Goal: Task Accomplishment & Management: Manage account settings

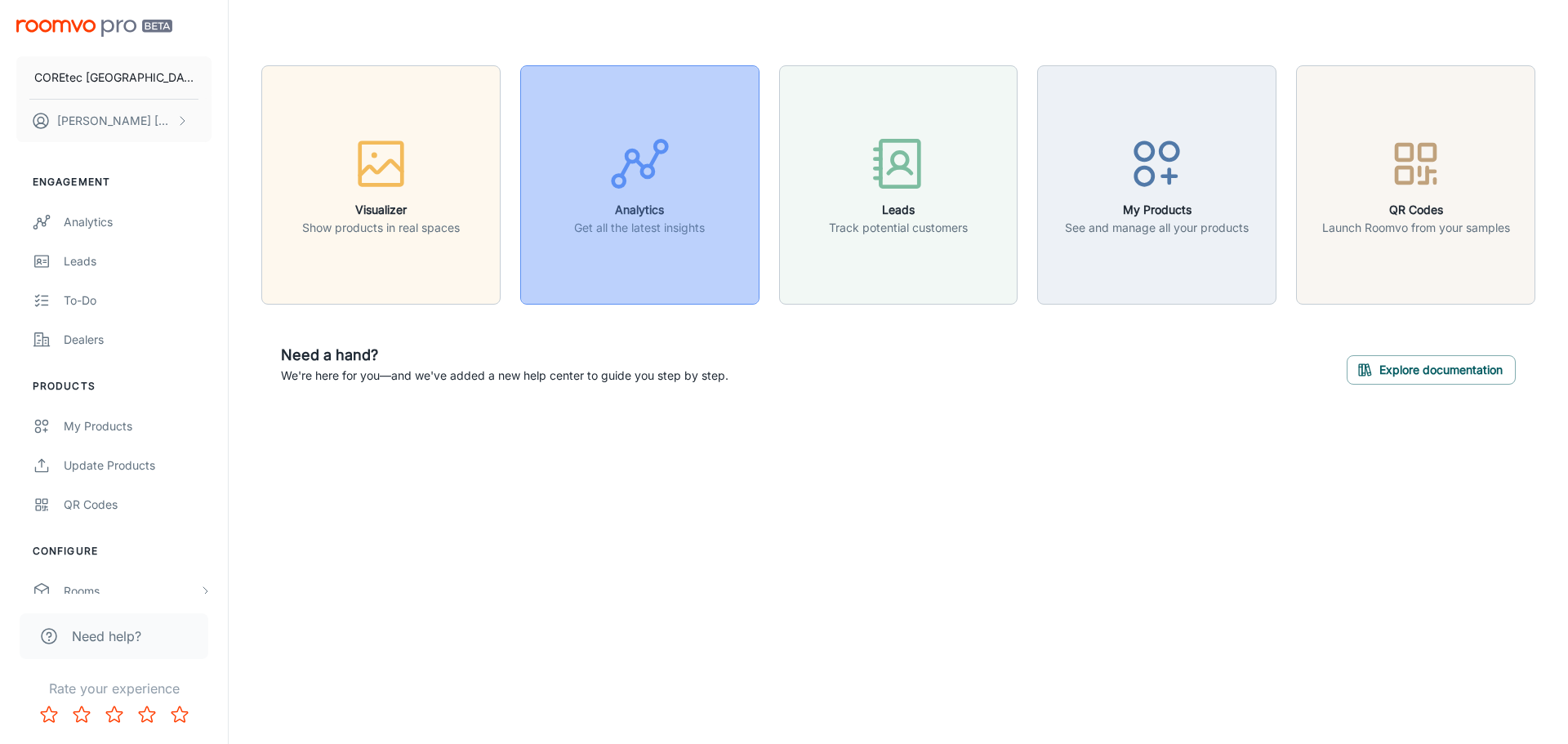
click at [641, 185] on icon "button" at bounding box center [640, 163] width 61 height 61
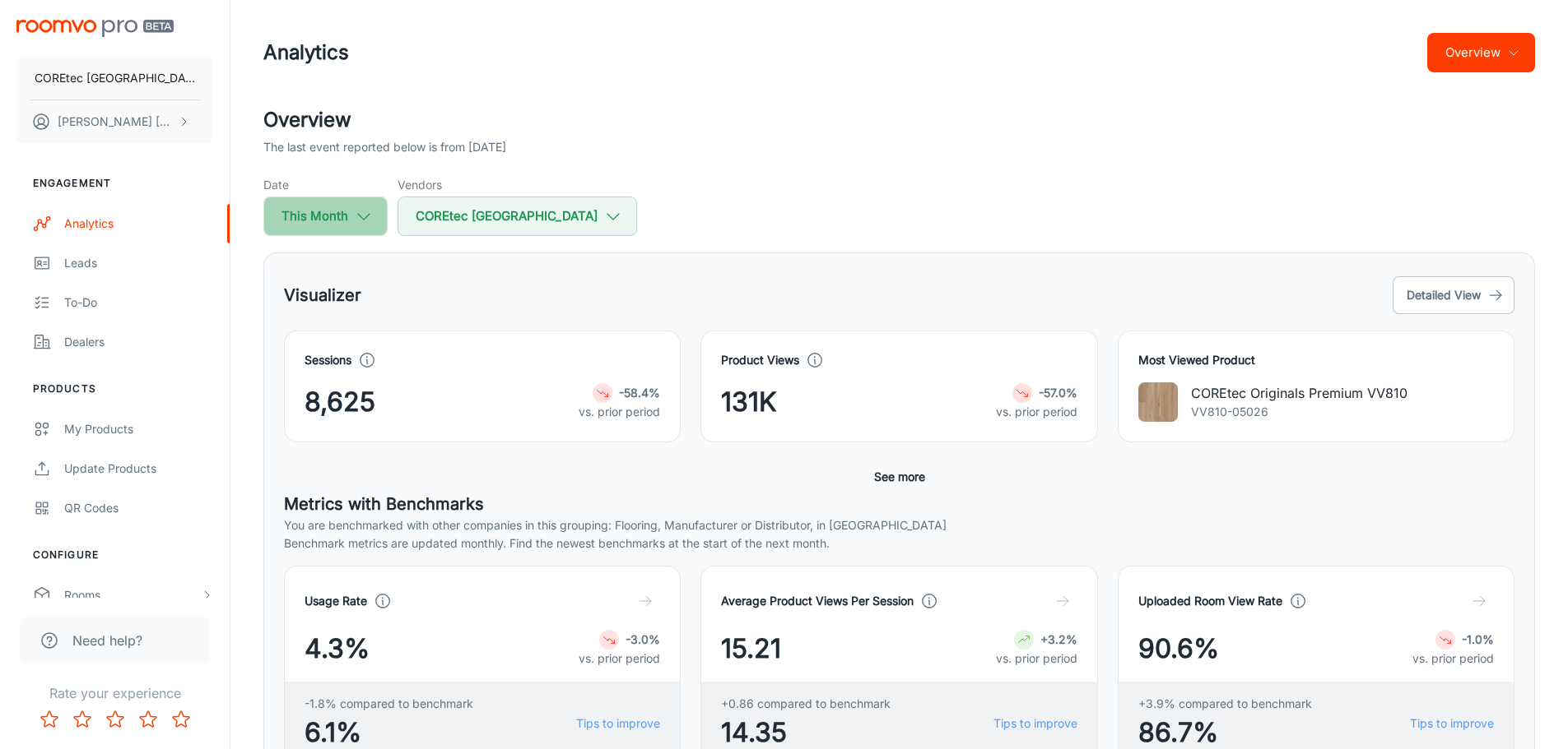
click at [359, 219] on icon "button" at bounding box center [363, 216] width 18 height 18
select select "7"
select select "2025"
select select "7"
select select "2025"
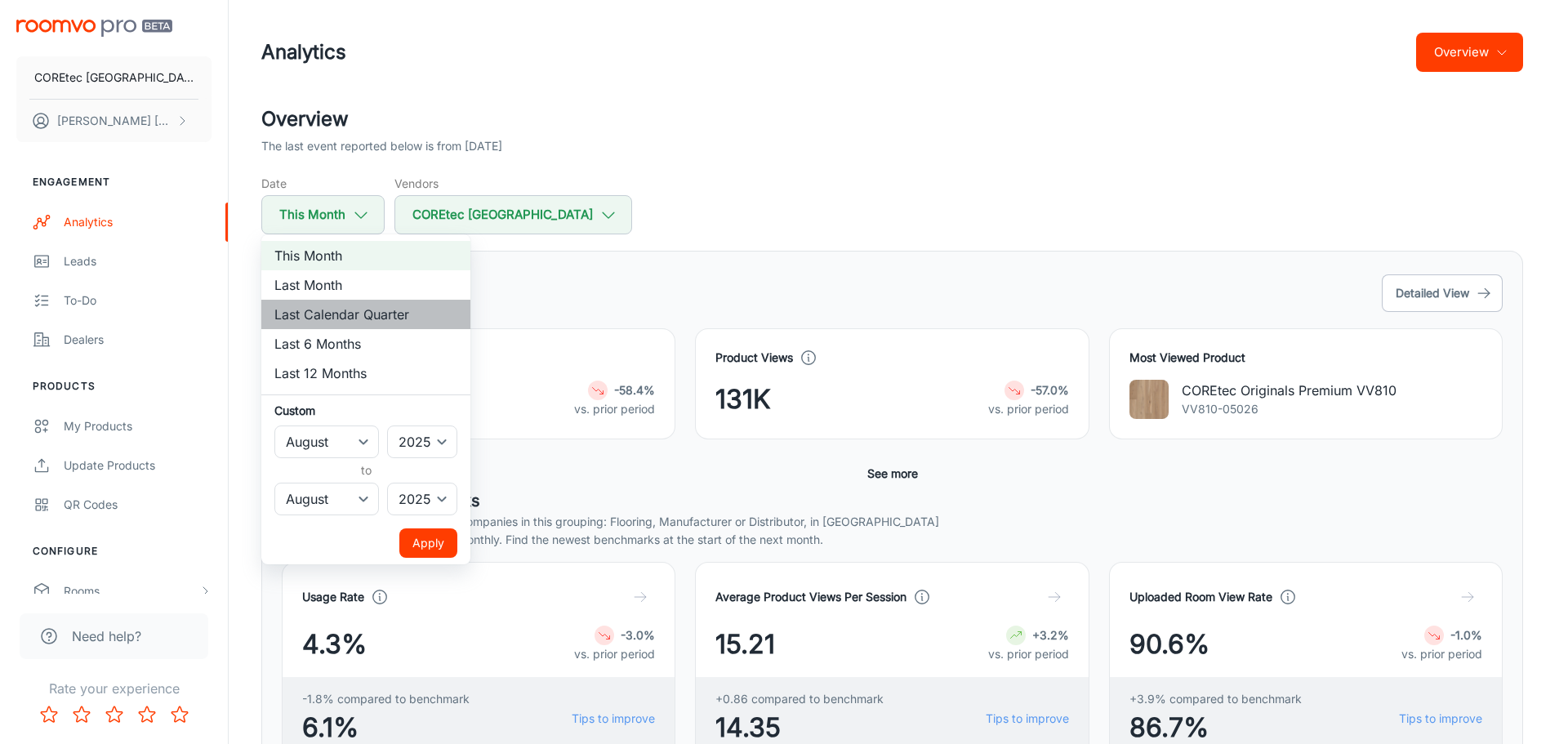
click at [332, 303] on li "Last Calendar Quarter" at bounding box center [365, 315] width 209 height 30
select select "3"
select select "5"
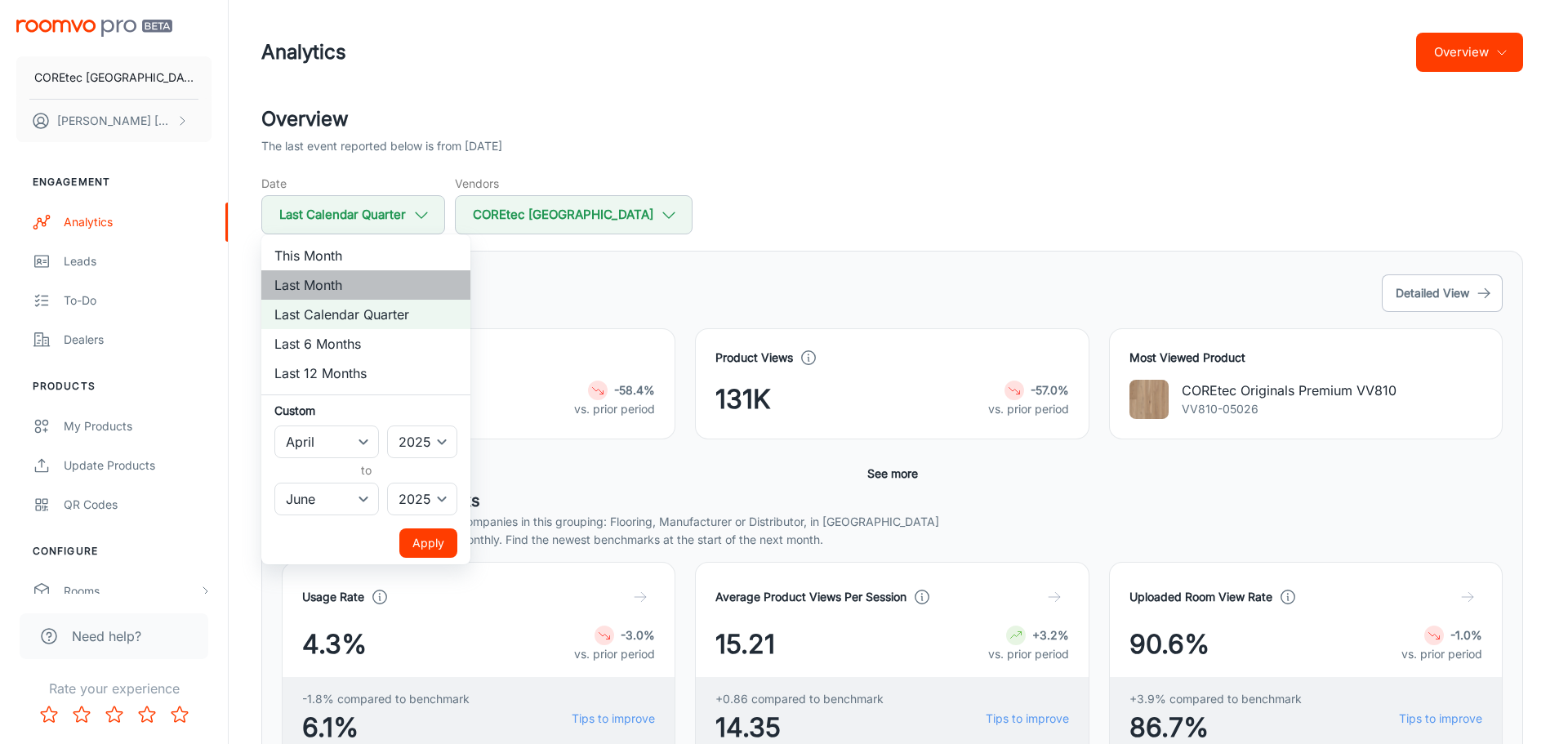
click at [336, 279] on li "Last Month" at bounding box center [365, 285] width 209 height 30
select select "6"
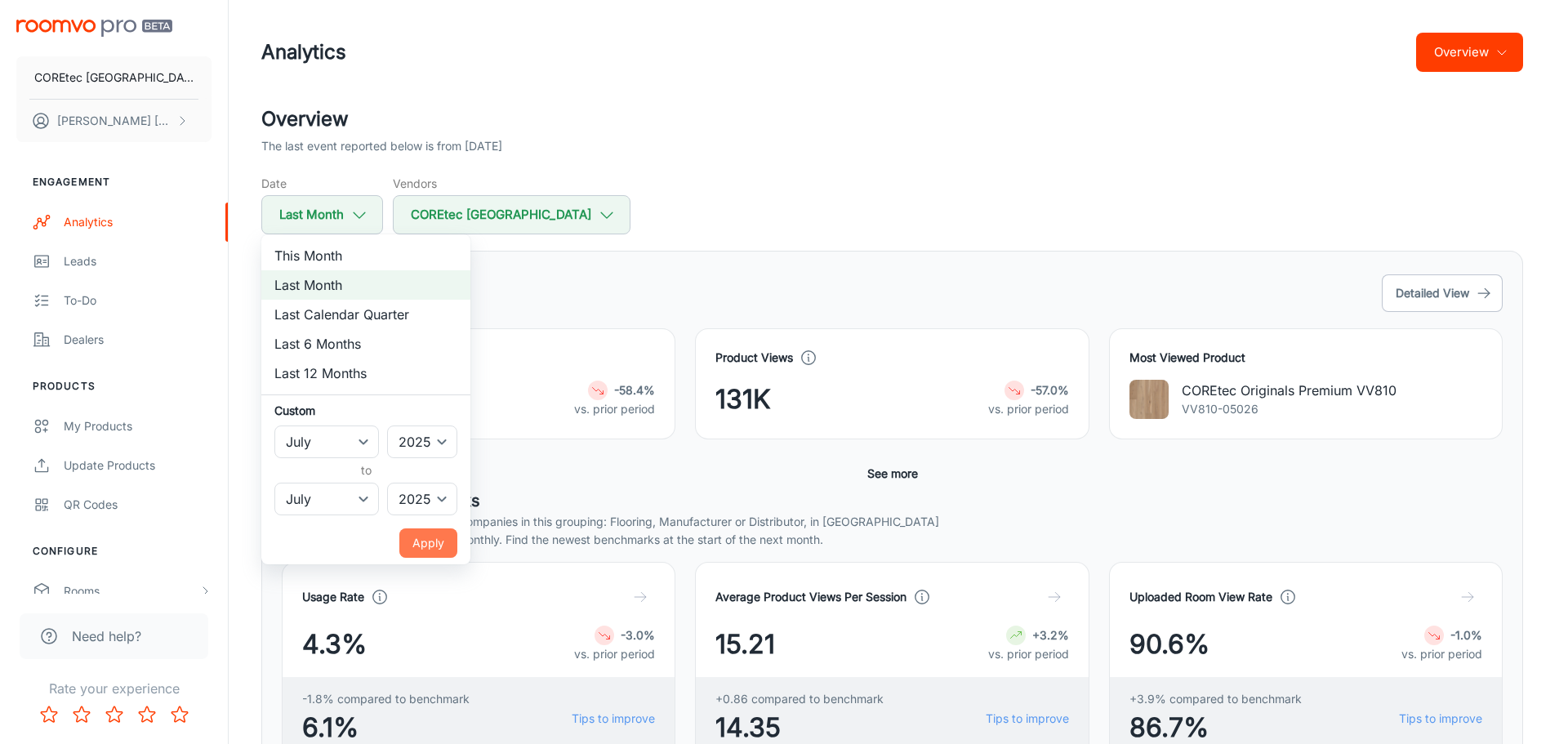
drag, startPoint x: 421, startPoint y: 530, endPoint x: 483, endPoint y: 490, distance: 73.8
click at [421, 529] on button "Apply" at bounding box center [428, 543] width 58 height 30
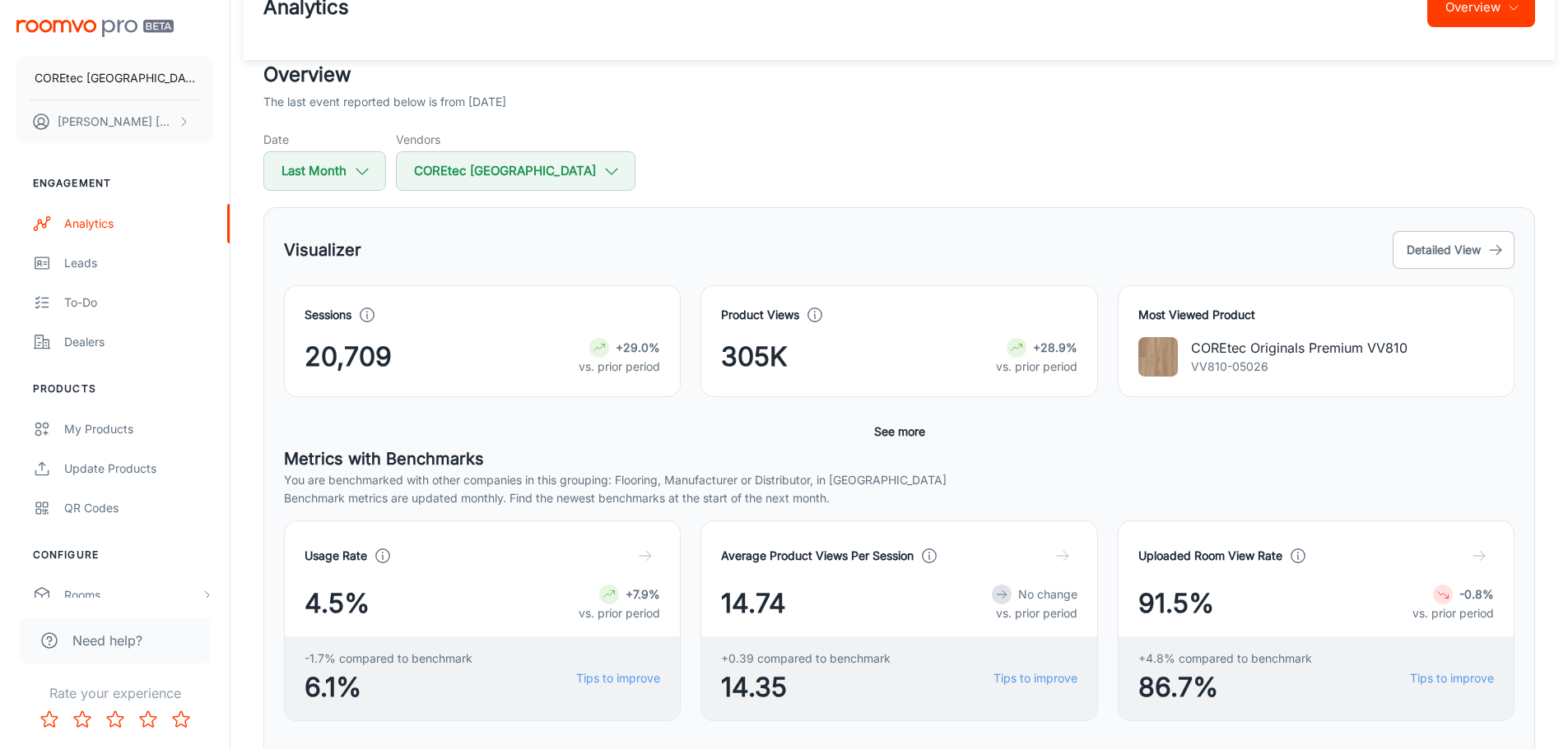
scroll to position [82, 0]
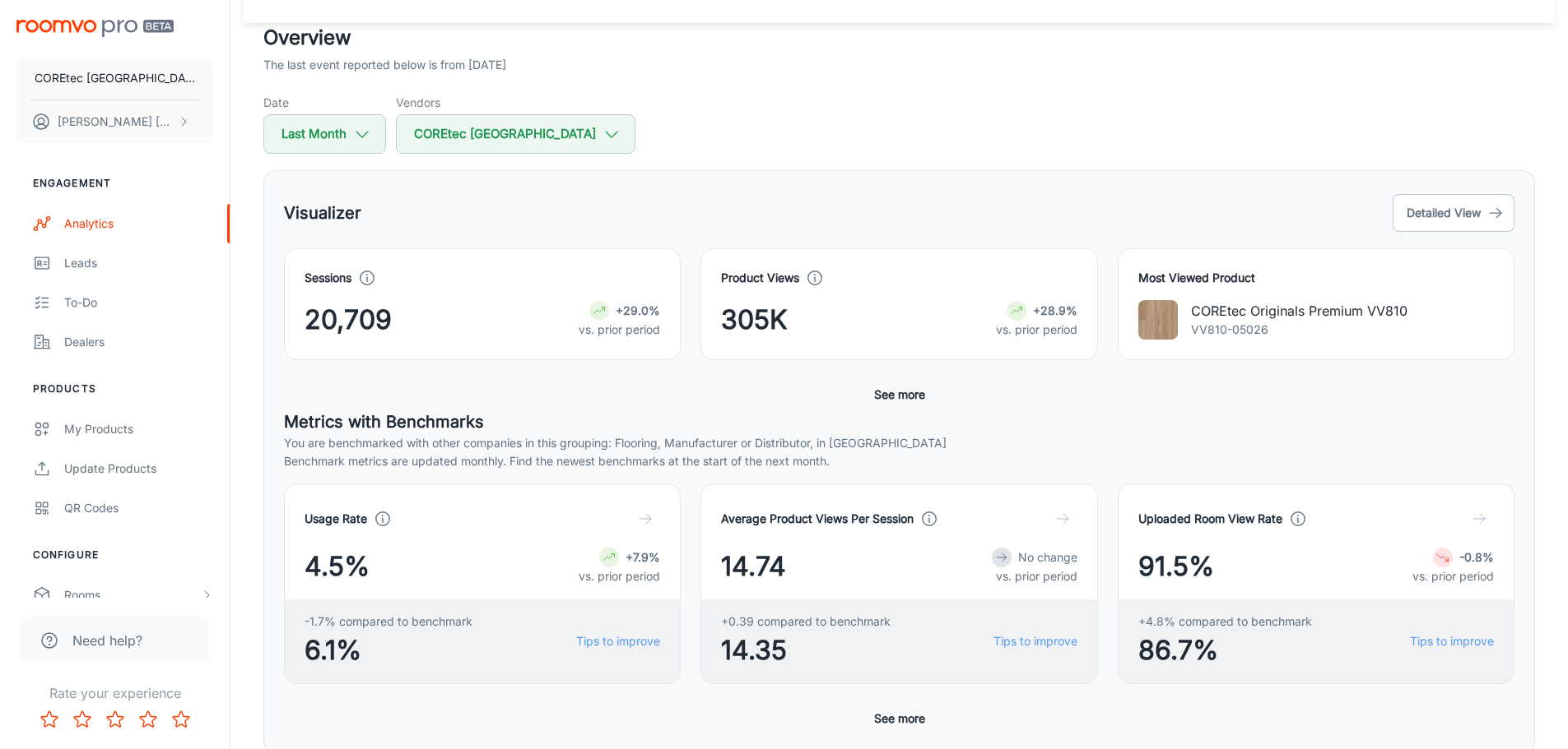
click at [1332, 302] on p "COREtec Originals Premium VV810" at bounding box center [1299, 310] width 216 height 20
click at [1452, 216] on button "Detailed View" at bounding box center [1453, 213] width 122 height 37
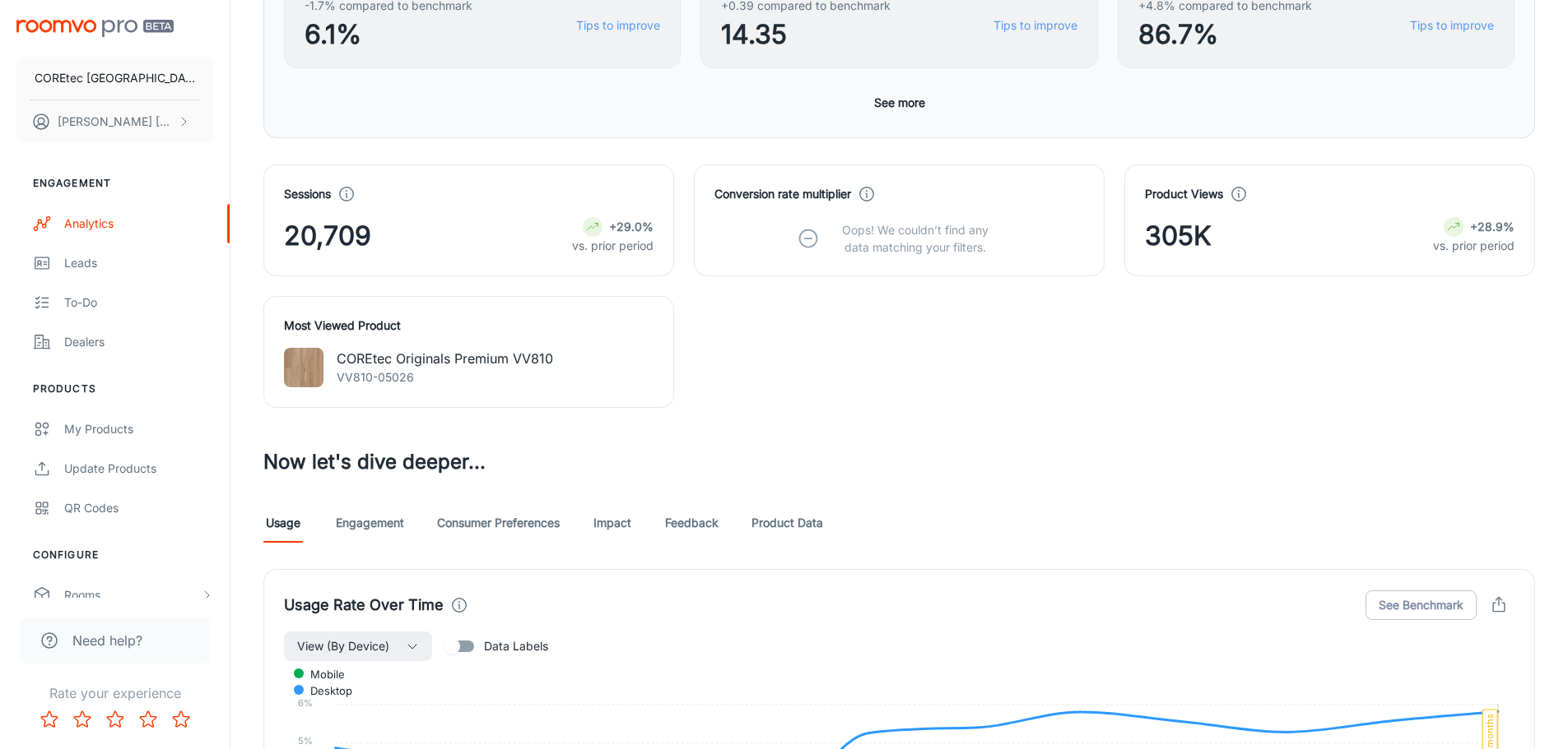
scroll to position [494, 0]
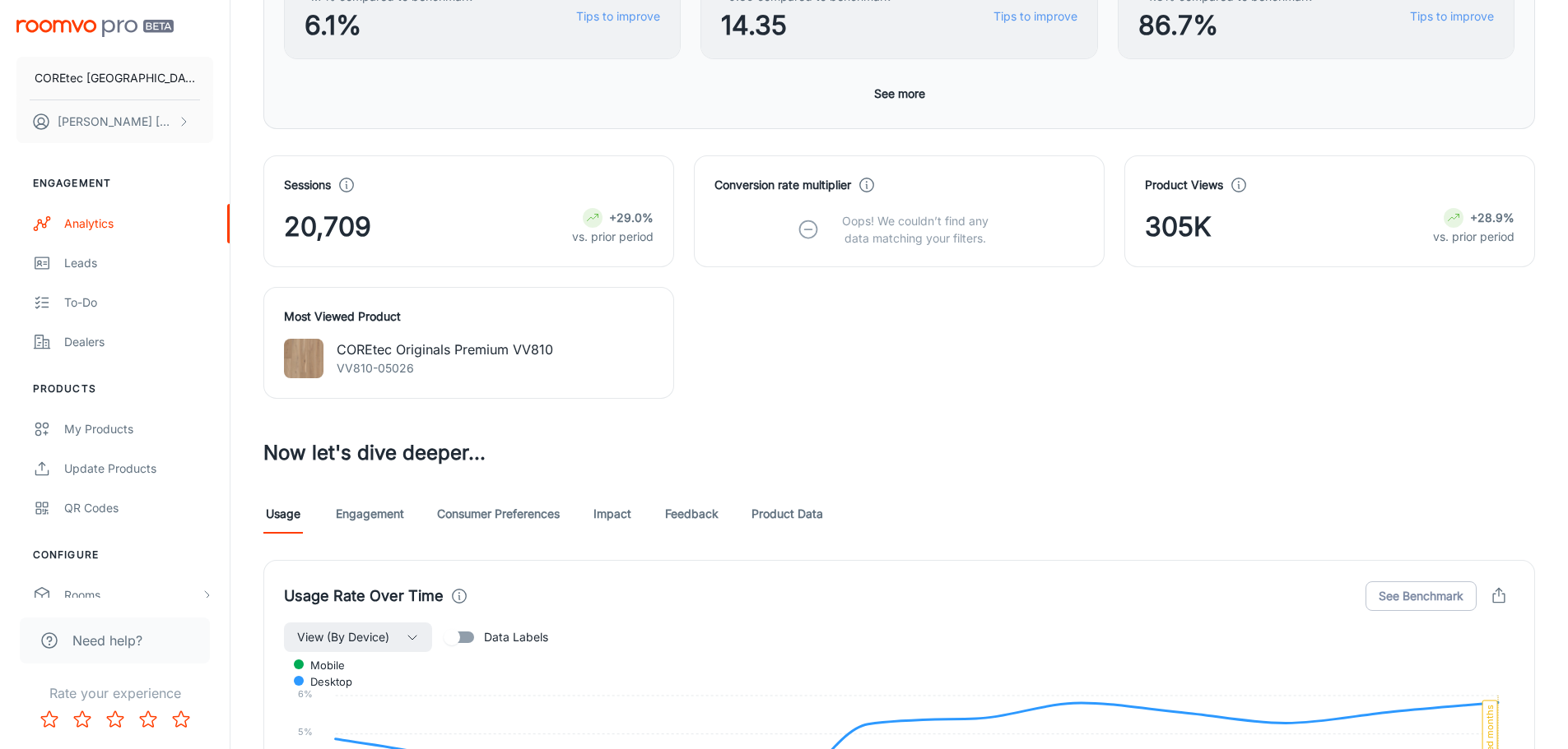
click at [402, 350] on p "COREtec Originals Premium VV810" at bounding box center [444, 349] width 216 height 20
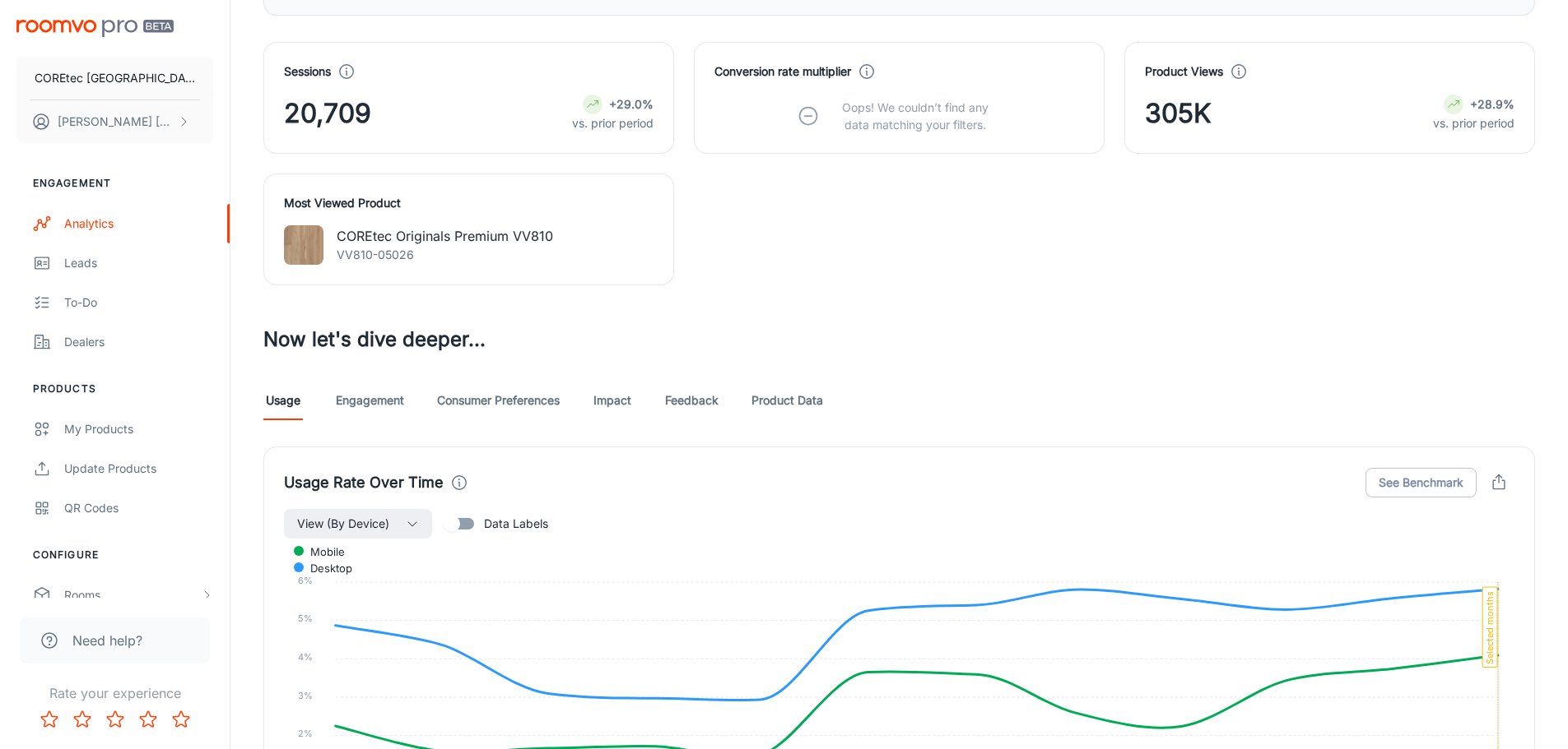
scroll to position [570, 0]
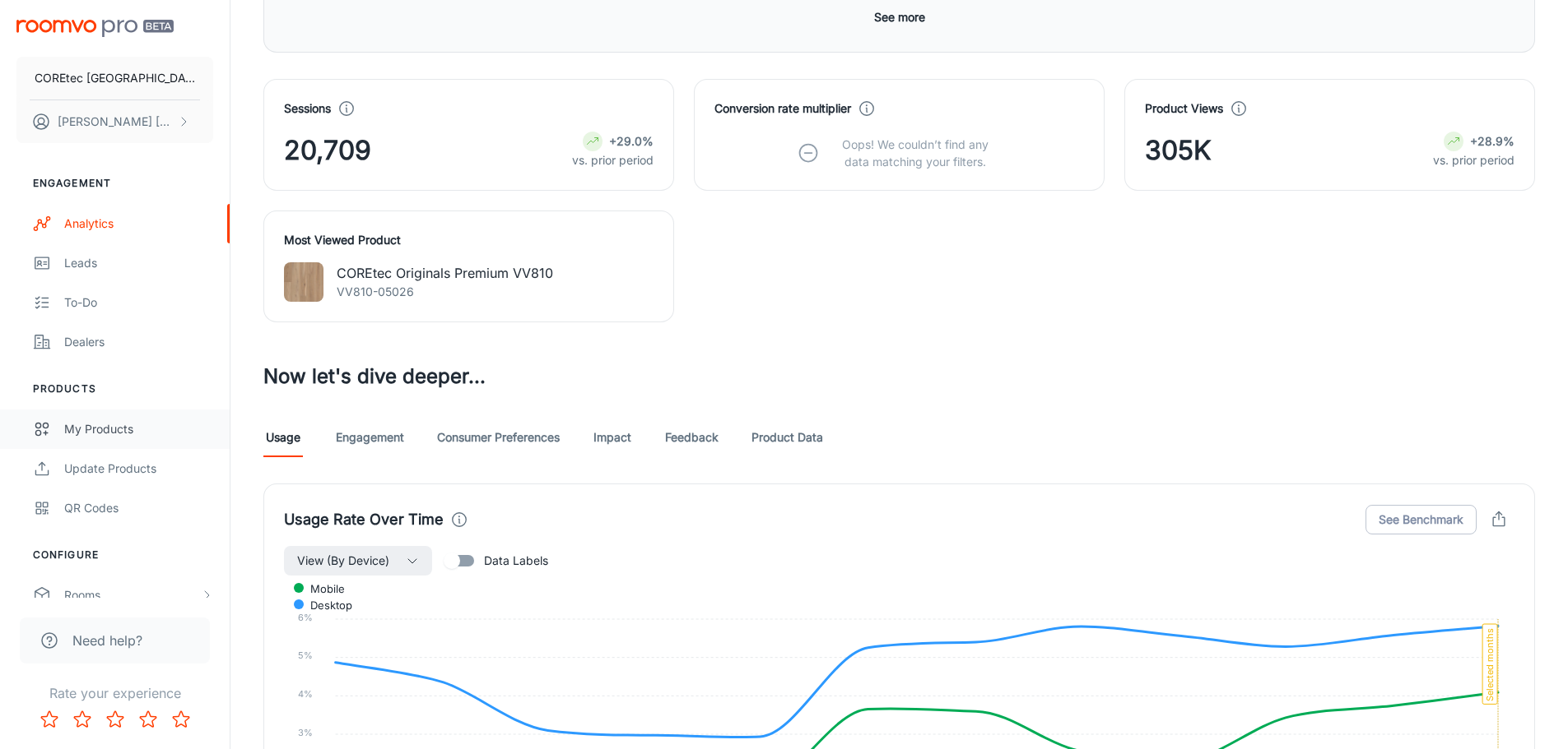
click at [116, 420] on div "My Products" at bounding box center [138, 428] width 149 height 18
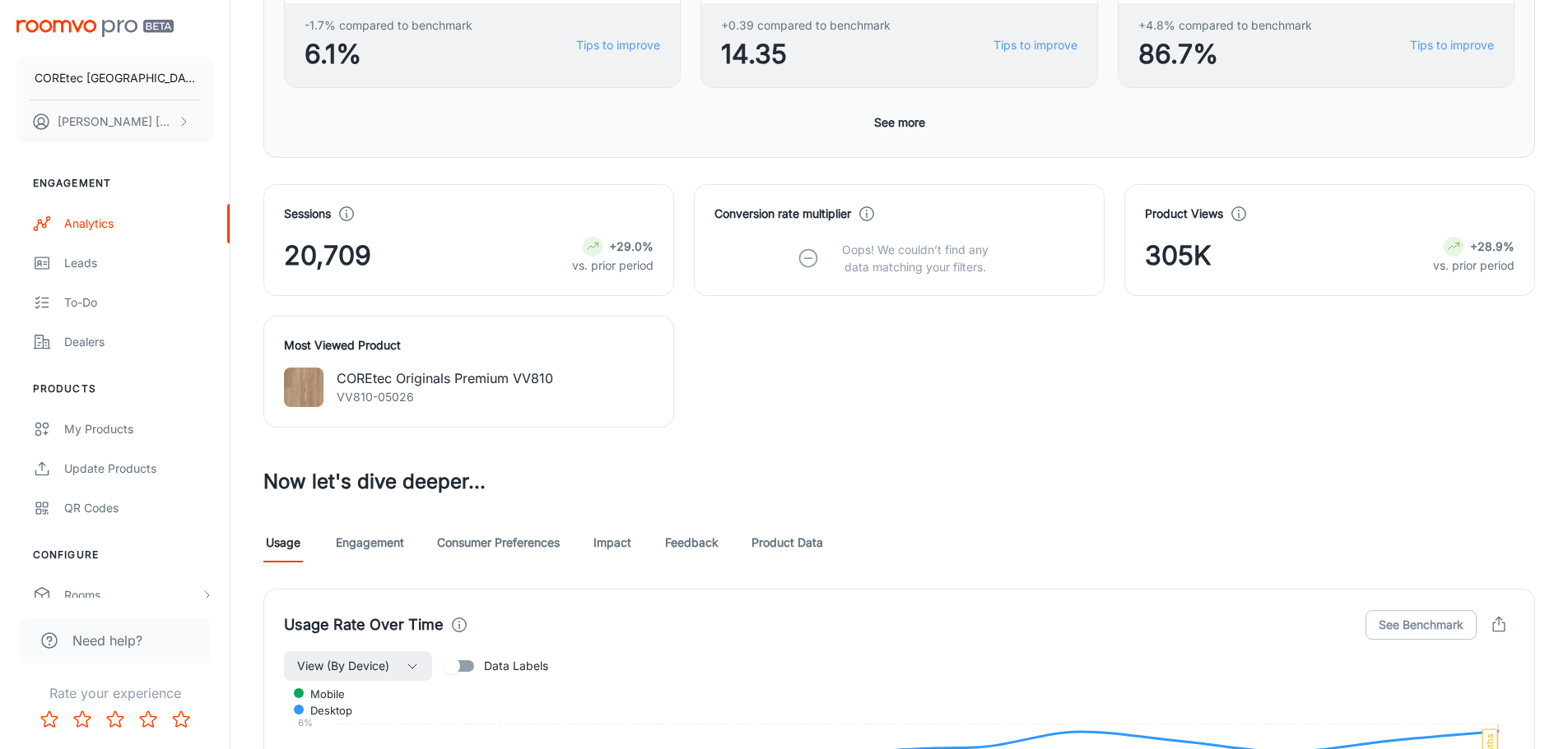
scroll to position [494, 0]
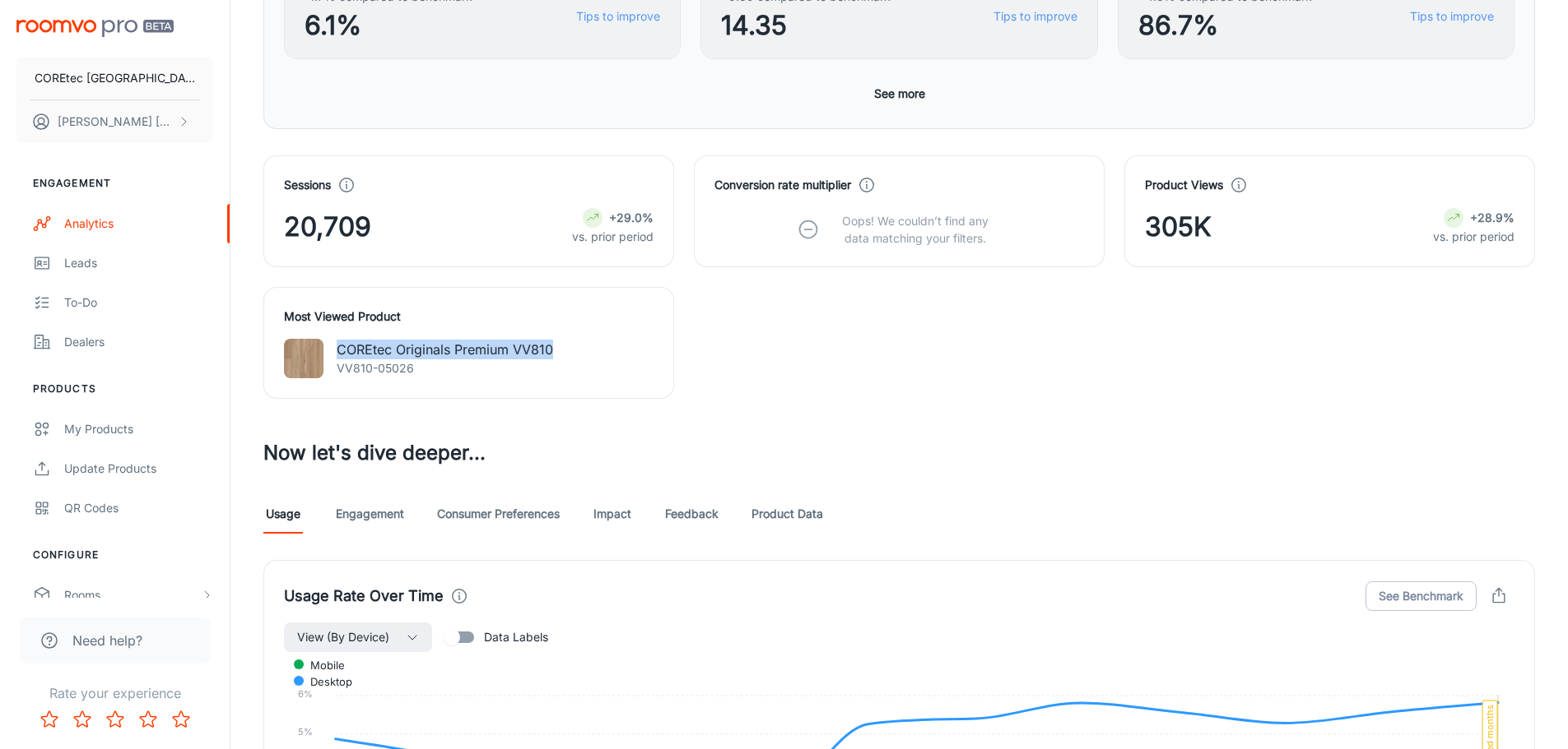
drag, startPoint x: 338, startPoint y: 352, endPoint x: 559, endPoint y: 352, distance: 221.0
click at [559, 352] on div "COREtec Originals Premium VV810 VV810-05026" at bounding box center [468, 358] width 370 height 39
copy p "COREtec Originals Premium VV810"
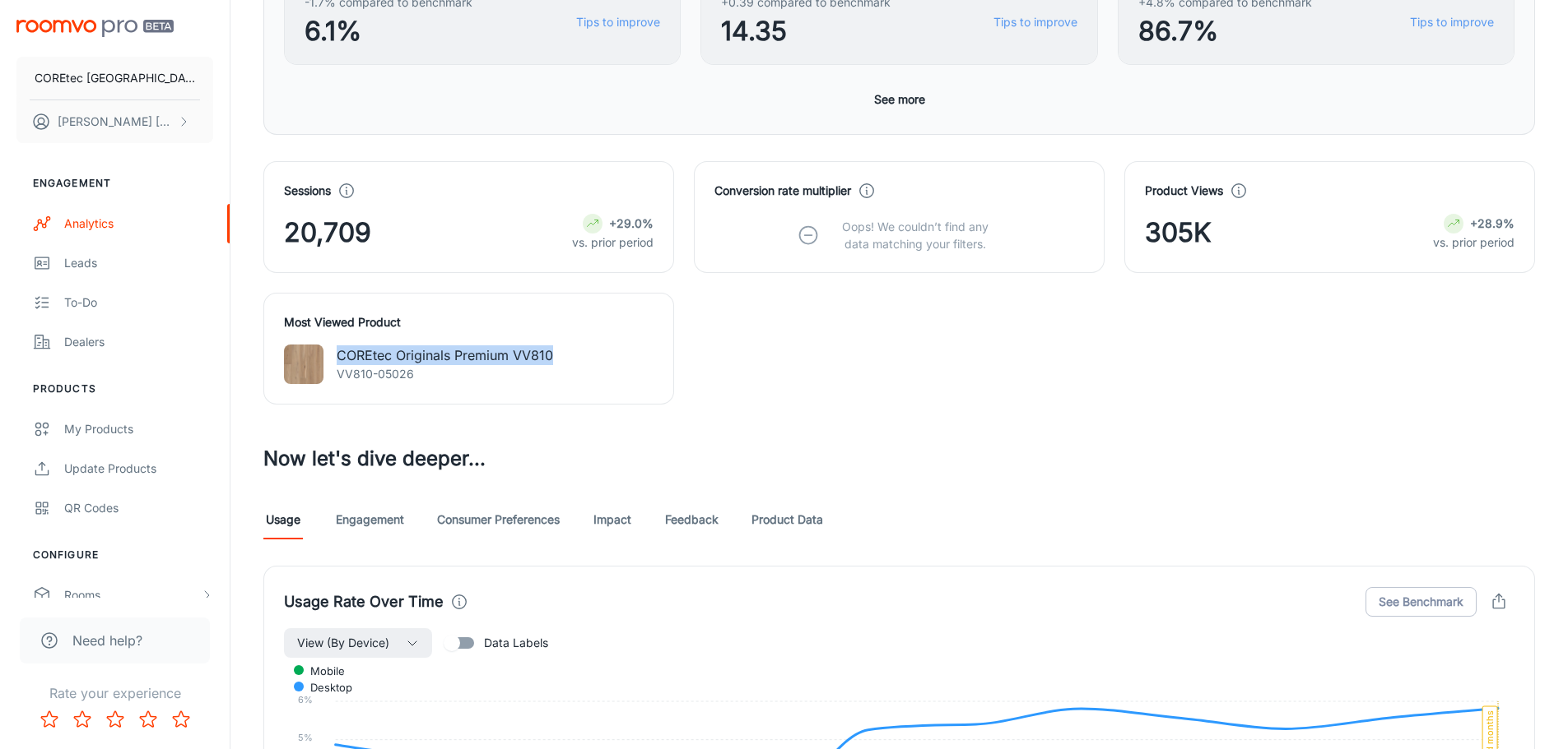
scroll to position [0, 0]
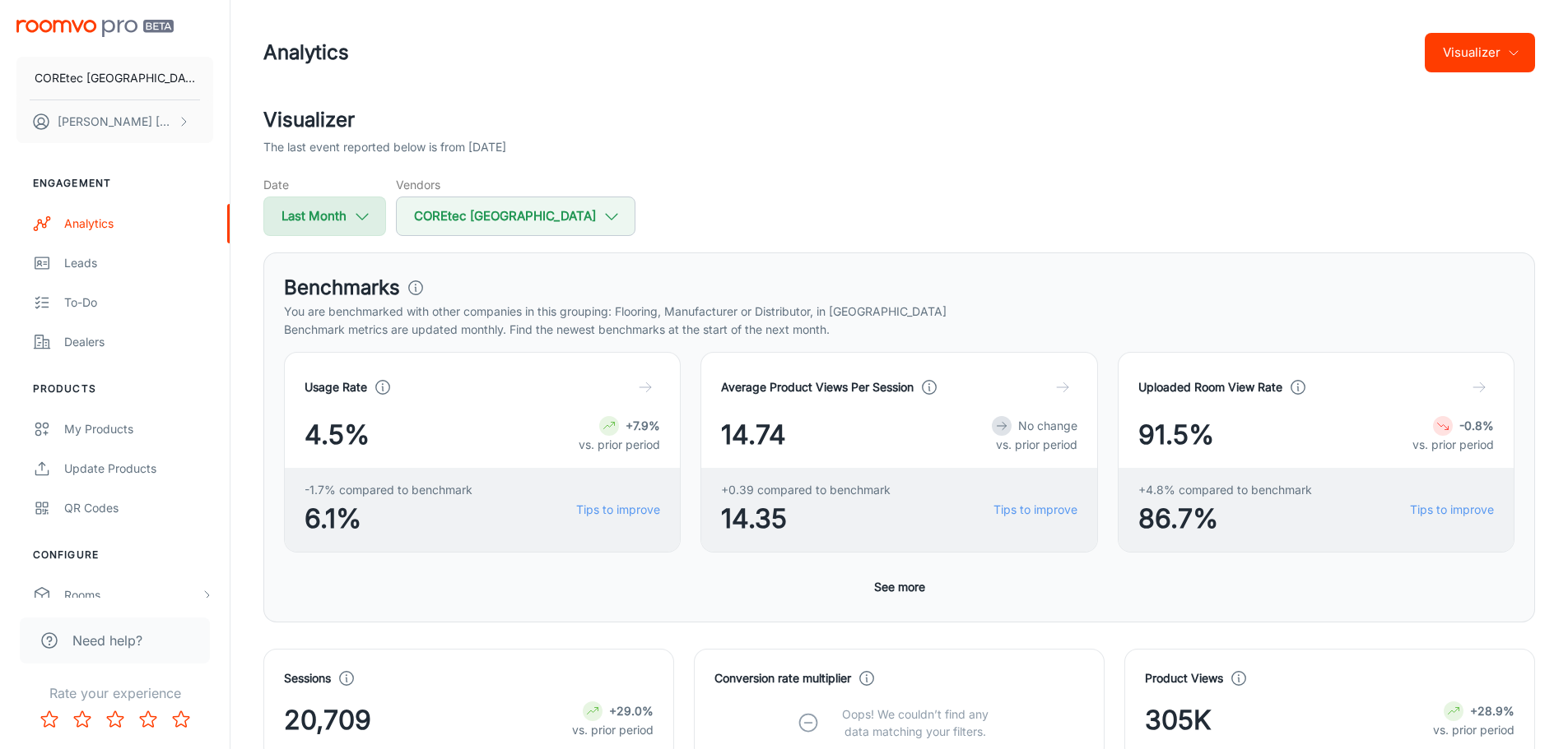
click at [353, 220] on icon "button" at bounding box center [361, 216] width 18 height 18
select select "6"
select select "2025"
select select "6"
select select "2025"
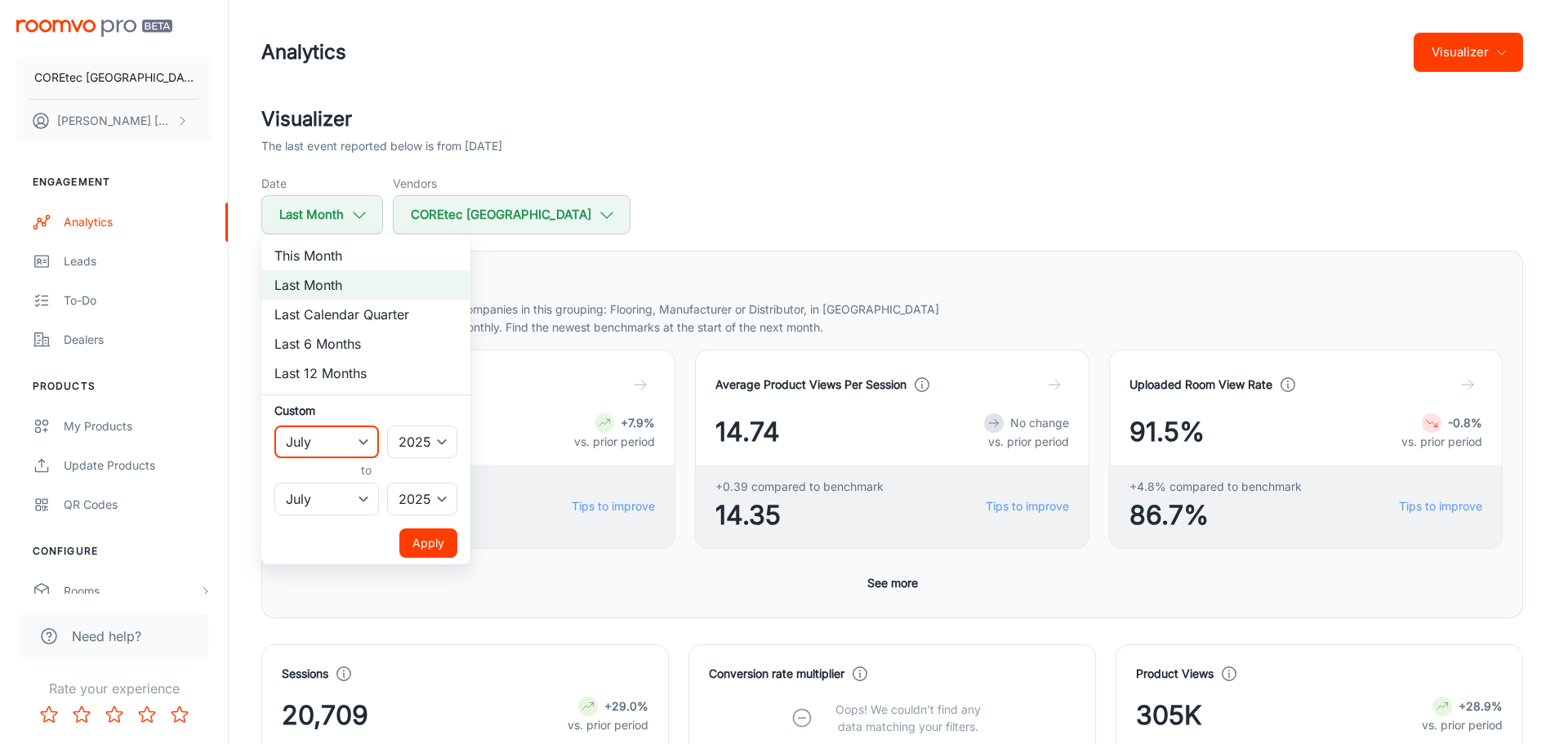
click at [343, 437] on select "January February March April May June July August September October November De…" at bounding box center [327, 441] width 105 height 33
select select "5"
click at [275, 425] on select "January February March April May June July August September October November De…" at bounding box center [327, 441] width 105 height 33
click at [330, 494] on select "January February March April May June July August September October November De…" at bounding box center [327, 499] width 105 height 33
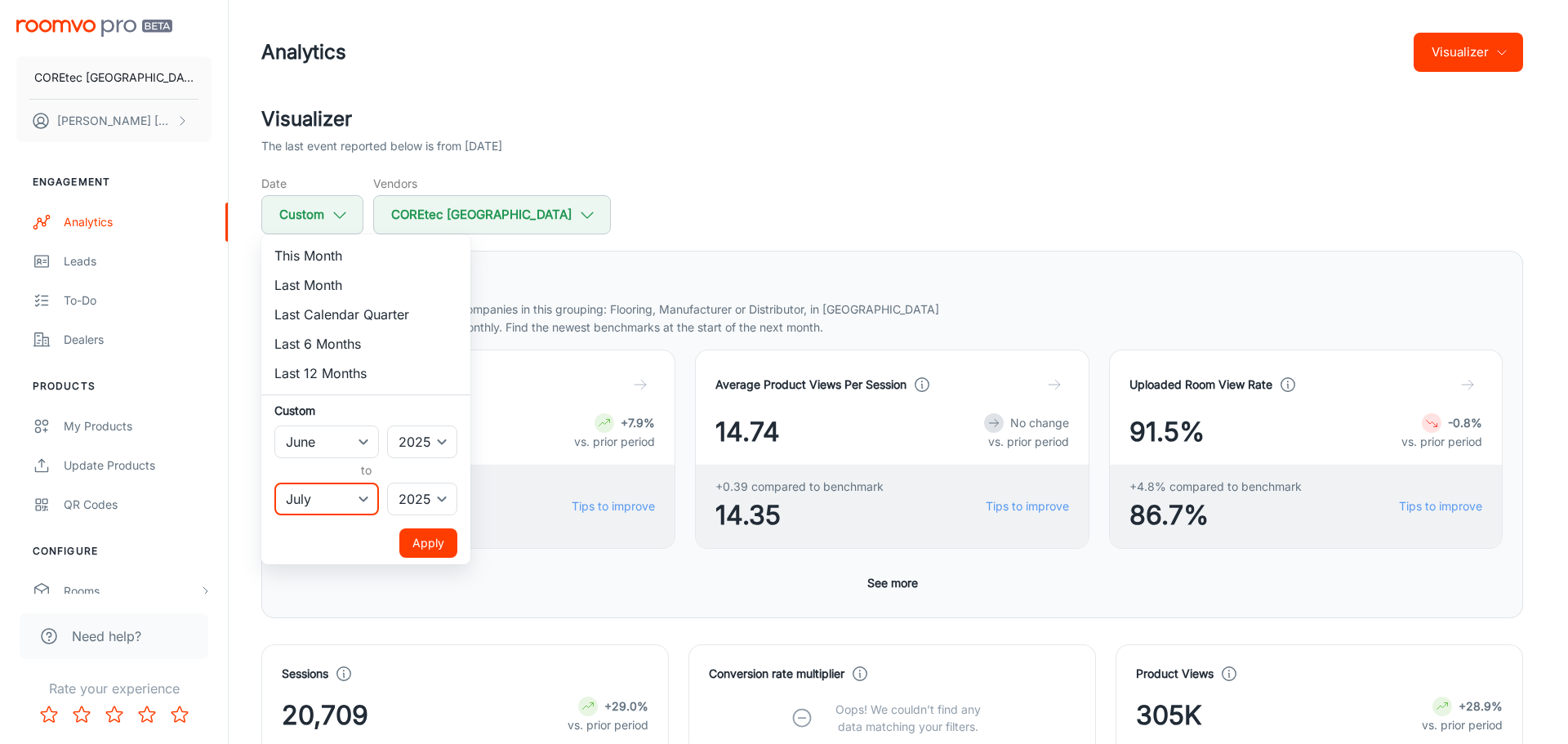
select select "5"
click at [275, 483] on select "January February March April May June July August September October November De…" at bounding box center [327, 499] width 105 height 33
click at [415, 544] on button "Apply" at bounding box center [428, 543] width 58 height 30
